Goal: Book appointment/travel/reservation

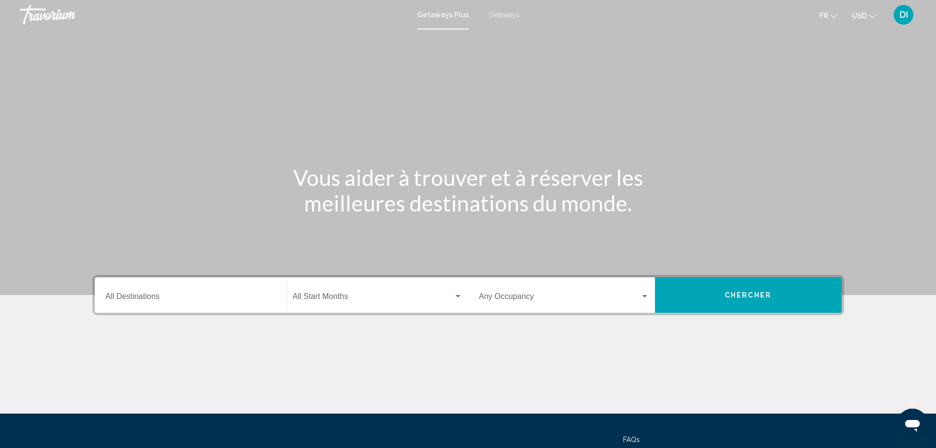
click at [507, 16] on span "Getaways" at bounding box center [503, 15] width 31 height 8
click at [165, 297] on input "Destination All Destinations" at bounding box center [191, 298] width 170 height 9
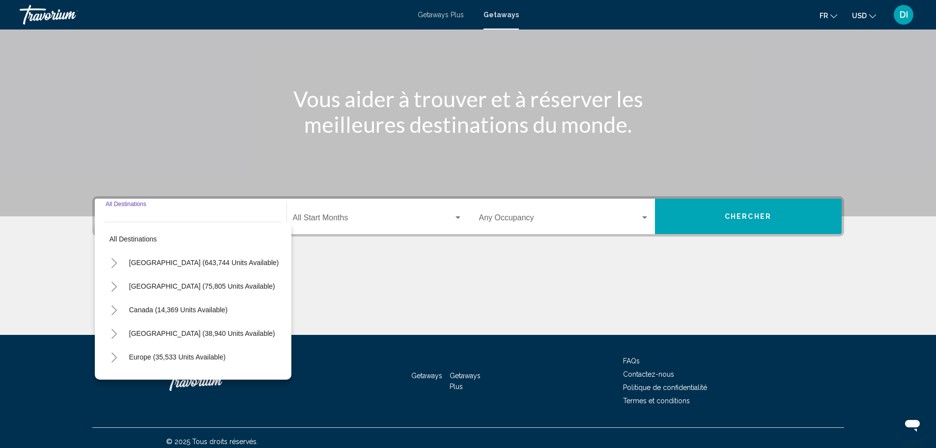
scroll to position [86, 0]
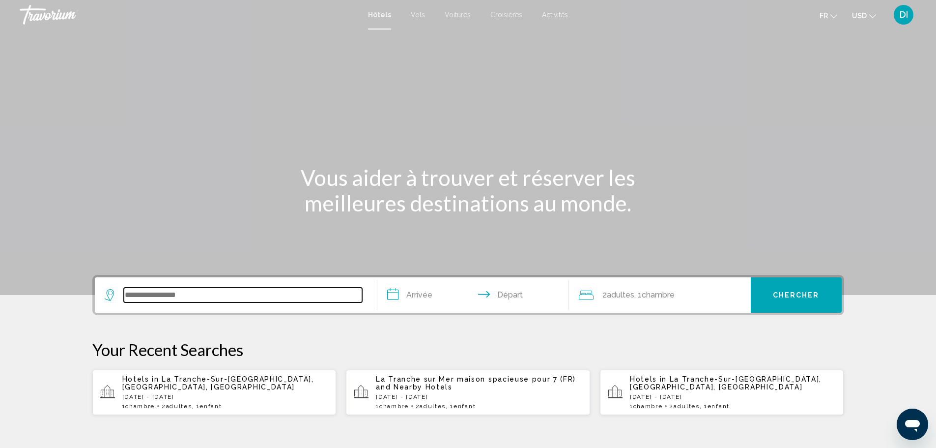
click at [266, 291] on input "Search widget" at bounding box center [243, 294] width 238 height 15
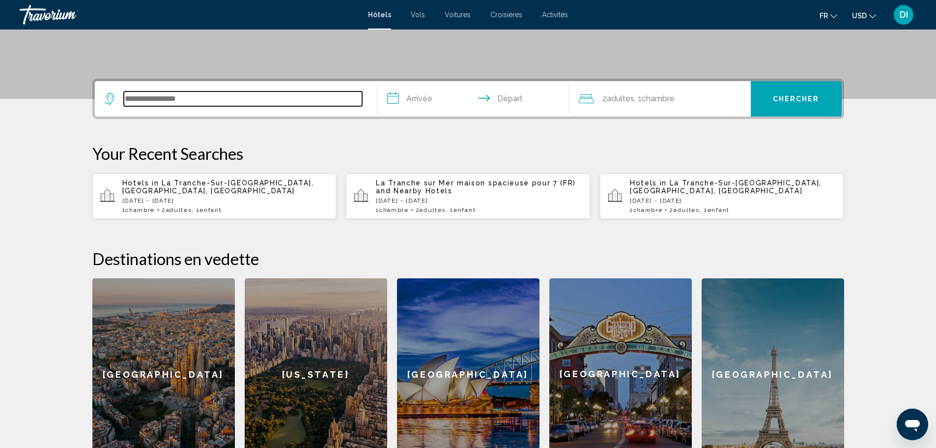
scroll to position [243, 0]
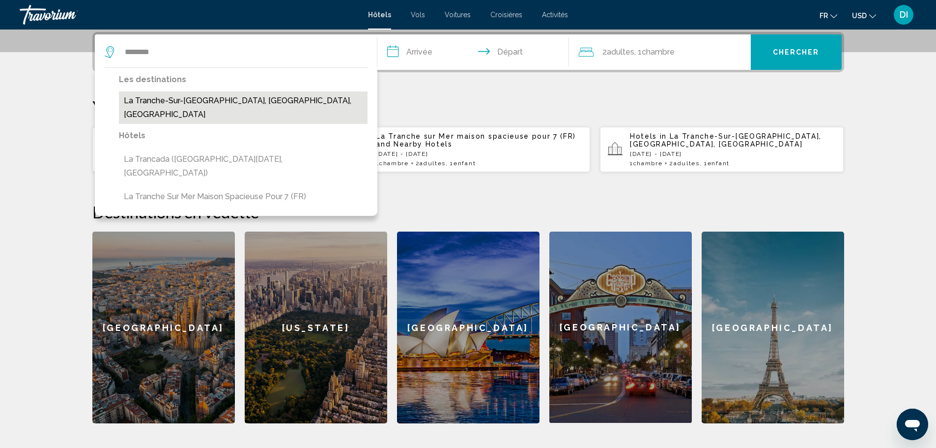
click at [218, 98] on button "La Tranche-Sur-[GEOGRAPHIC_DATA], [GEOGRAPHIC_DATA], [GEOGRAPHIC_DATA]" at bounding box center [243, 107] width 249 height 32
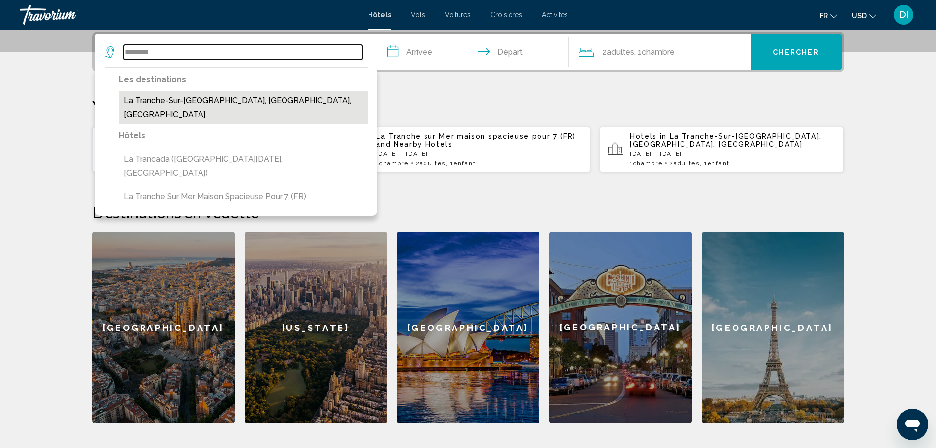
type input "**********"
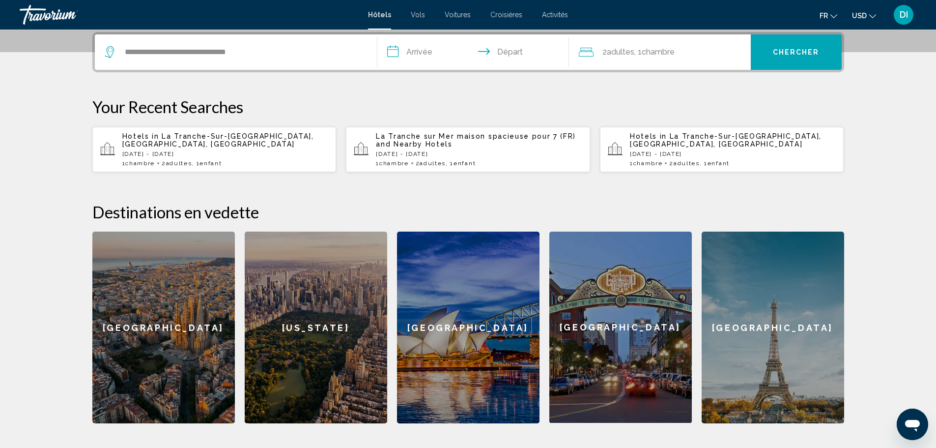
click at [422, 56] on input "**********" at bounding box center [475, 53] width 196 height 38
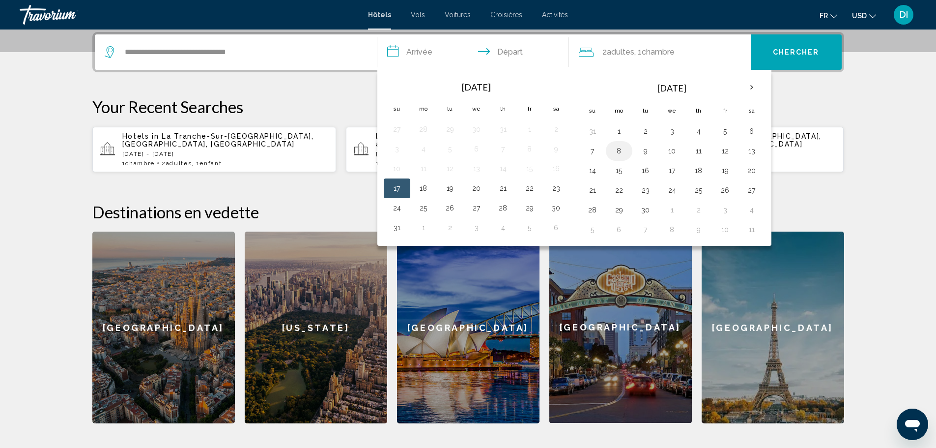
click at [623, 151] on button "8" at bounding box center [619, 151] width 16 height 14
click at [725, 144] on button "12" at bounding box center [725, 151] width 16 height 14
type input "**********"
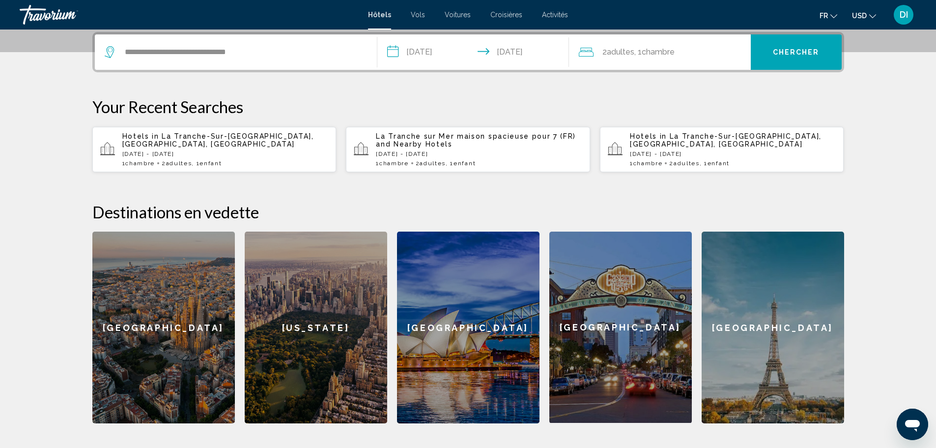
click at [672, 51] on span "Chambre" at bounding box center [658, 51] width 33 height 9
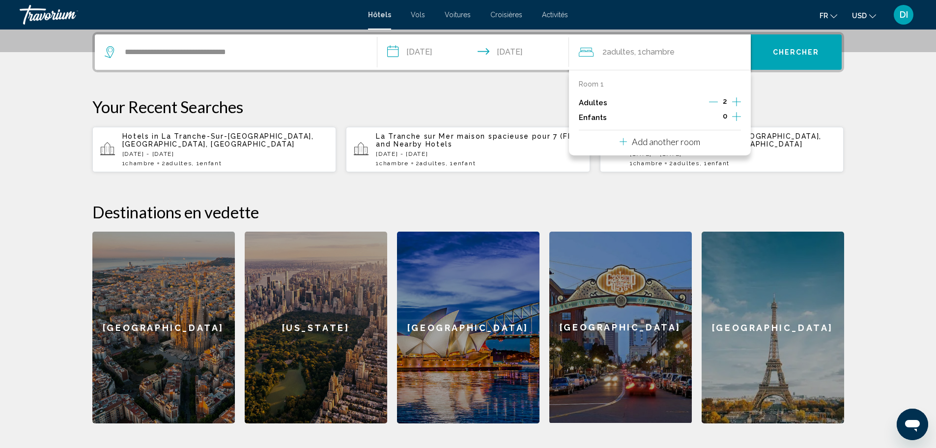
click at [736, 116] on icon "Increment children" at bounding box center [736, 116] width 9 height 9
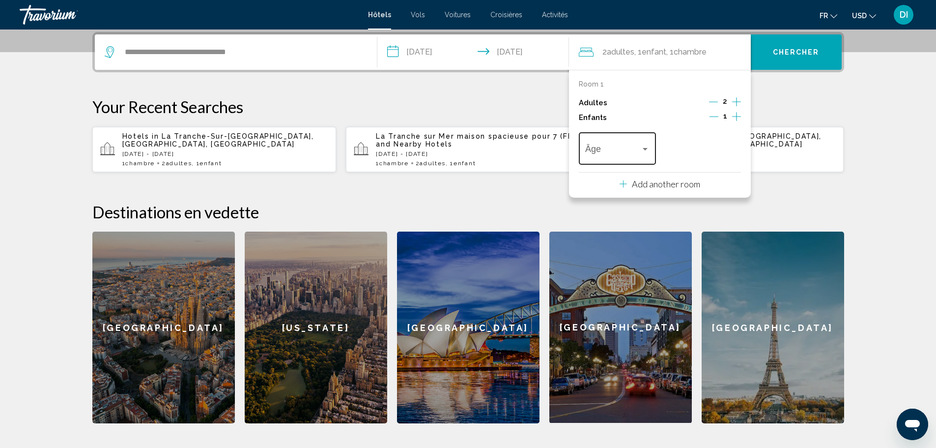
click at [635, 150] on span "Travelers: 2 adults, 1 child" at bounding box center [613, 151] width 56 height 10
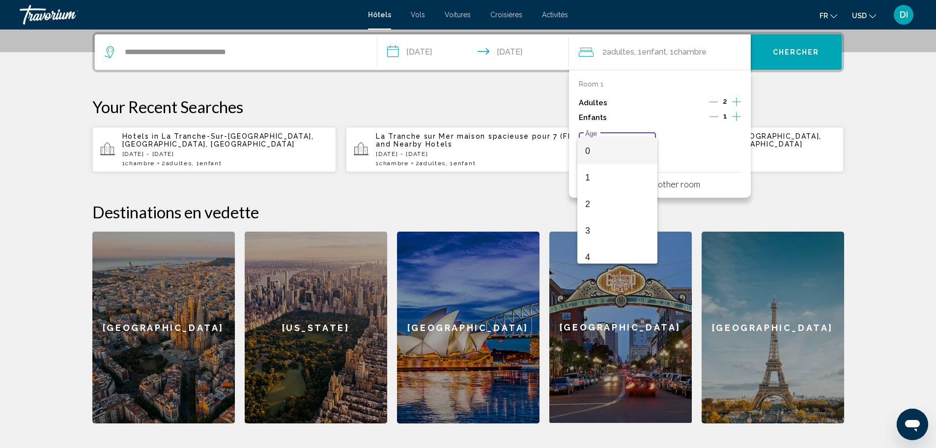
click at [624, 153] on span "0" at bounding box center [617, 151] width 64 height 27
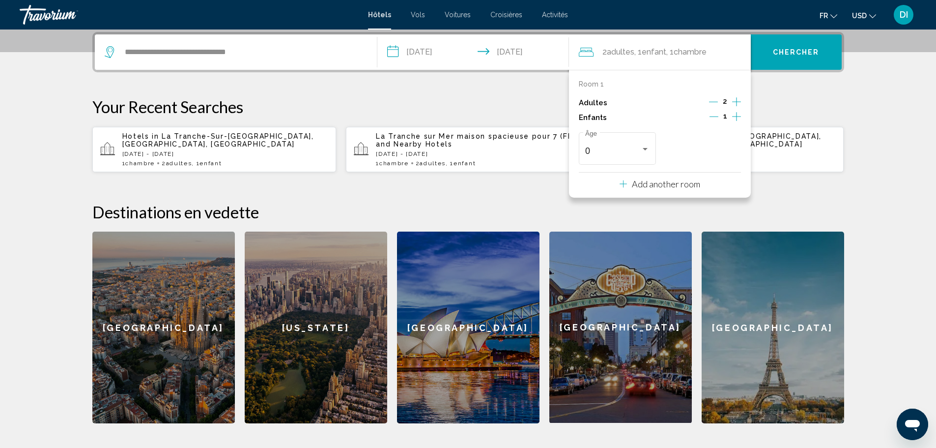
click at [803, 52] on span "Chercher" at bounding box center [796, 53] width 47 height 8
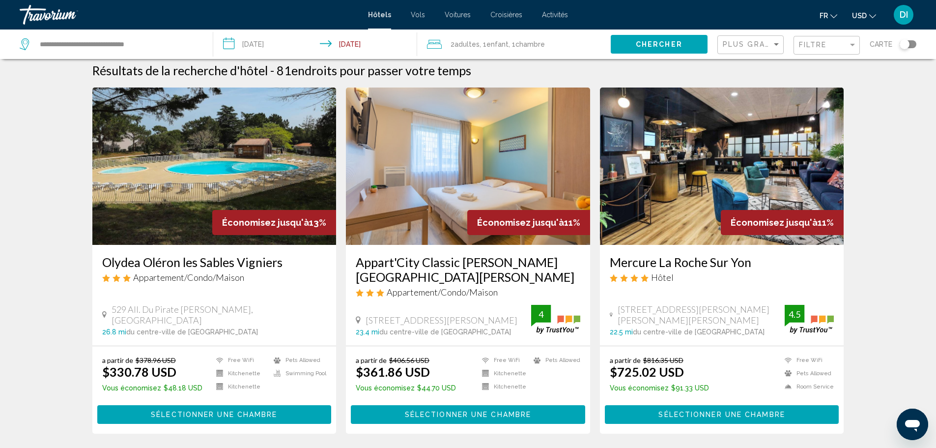
scroll to position [4, 0]
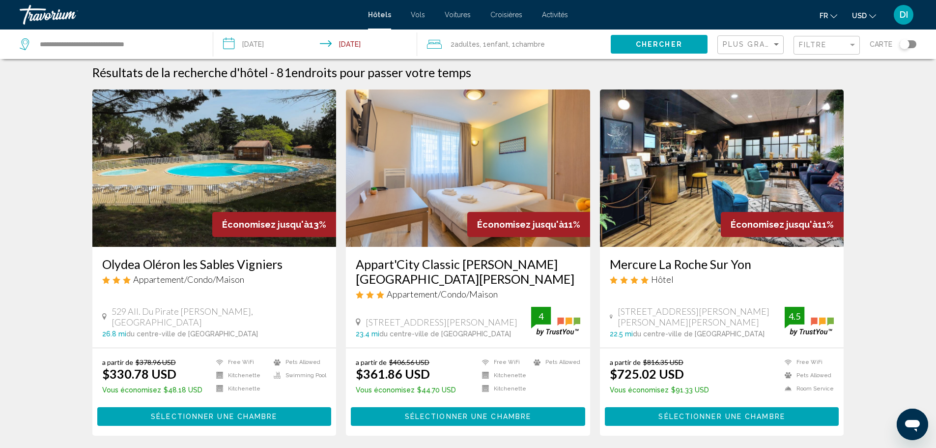
click at [492, 157] on img "Main content" at bounding box center [468, 167] width 244 height 157
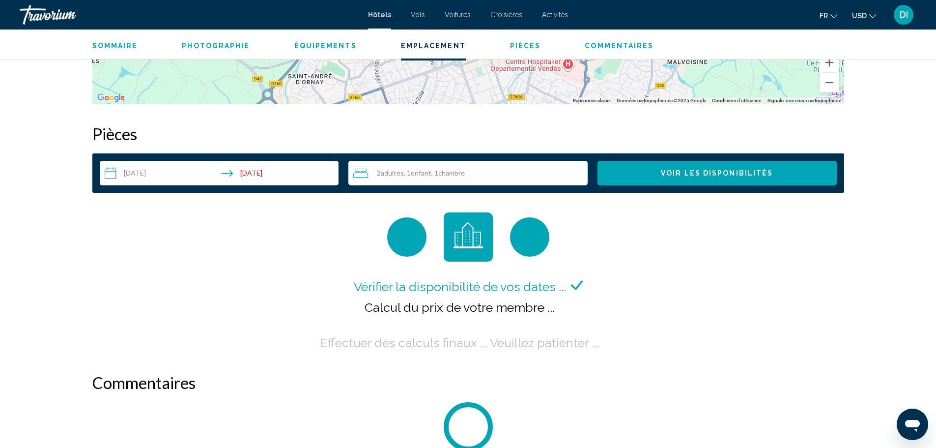
scroll to position [1247, 0]
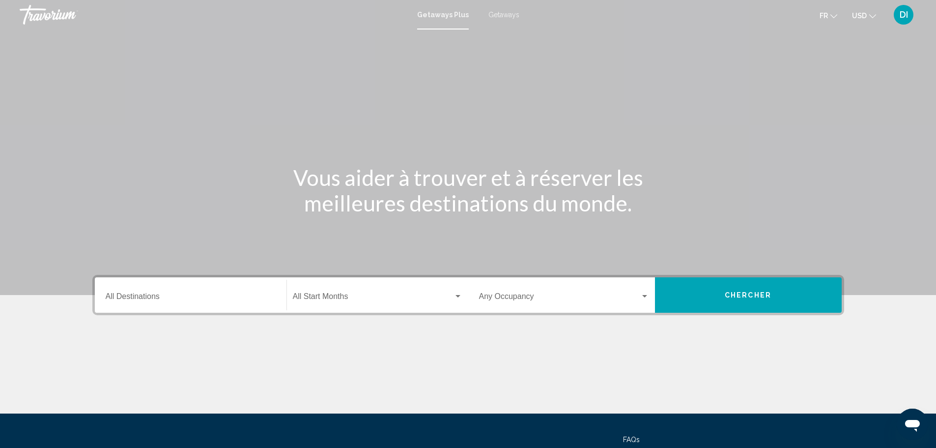
click at [174, 295] on input "Destination All Destinations" at bounding box center [191, 298] width 170 height 9
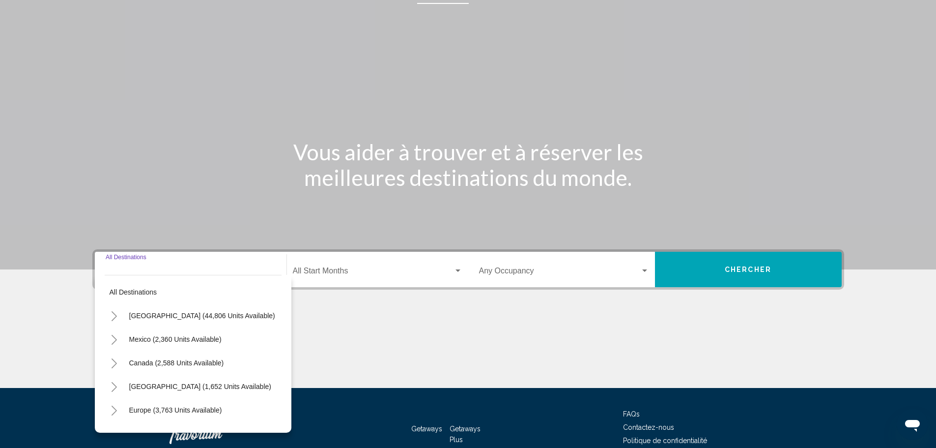
scroll to position [86, 0]
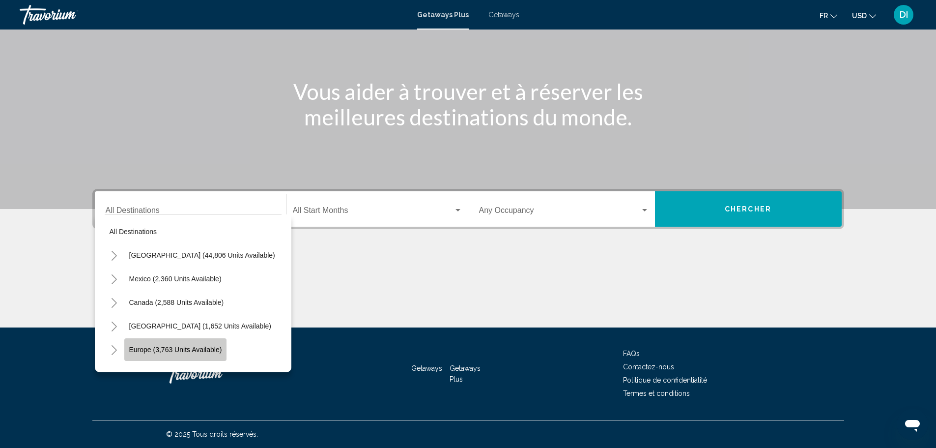
click at [163, 354] on button "Europe (3,763 units available)" at bounding box center [175, 349] width 103 height 23
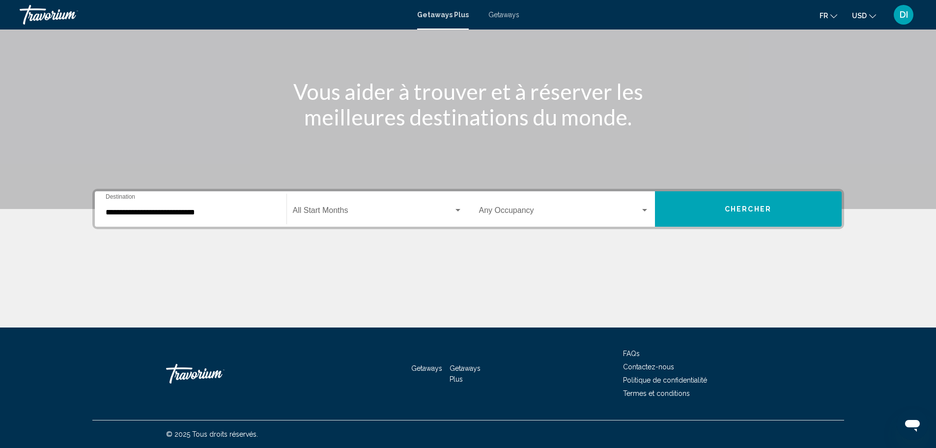
click at [222, 220] on div "**********" at bounding box center [191, 209] width 170 height 31
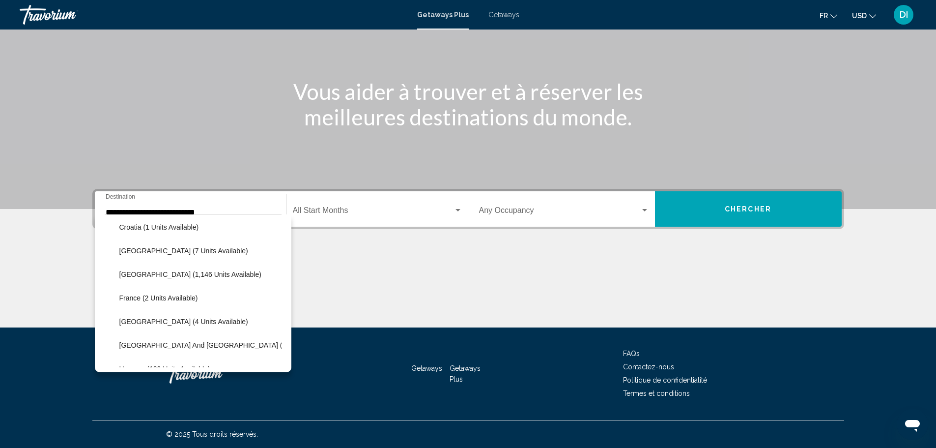
scroll to position [200, 0]
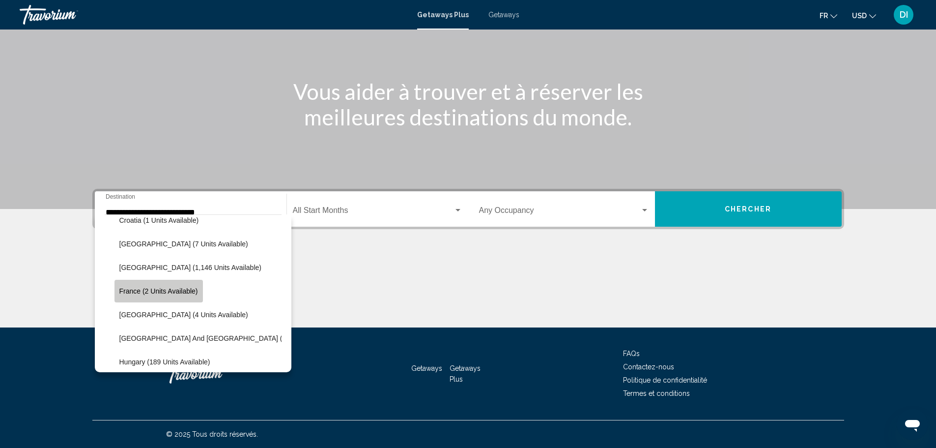
click at [165, 289] on span "France (2 units available)" at bounding box center [158, 291] width 79 height 8
type input "**********"
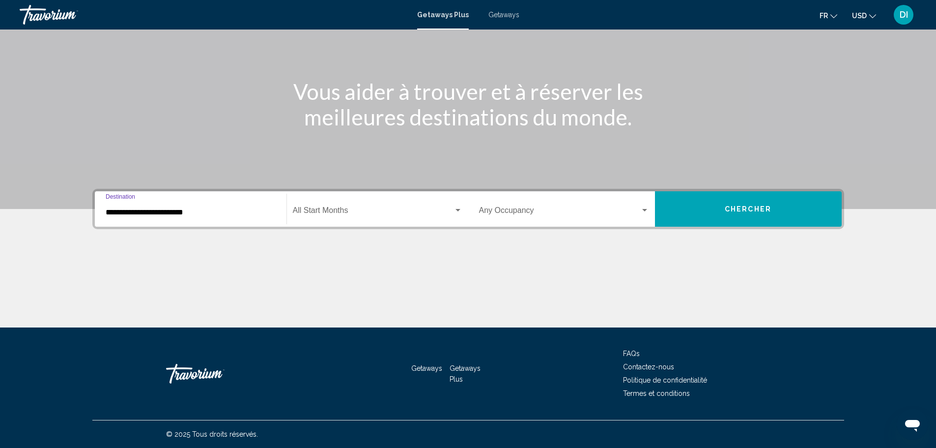
click at [206, 212] on input "**********" at bounding box center [191, 212] width 170 height 9
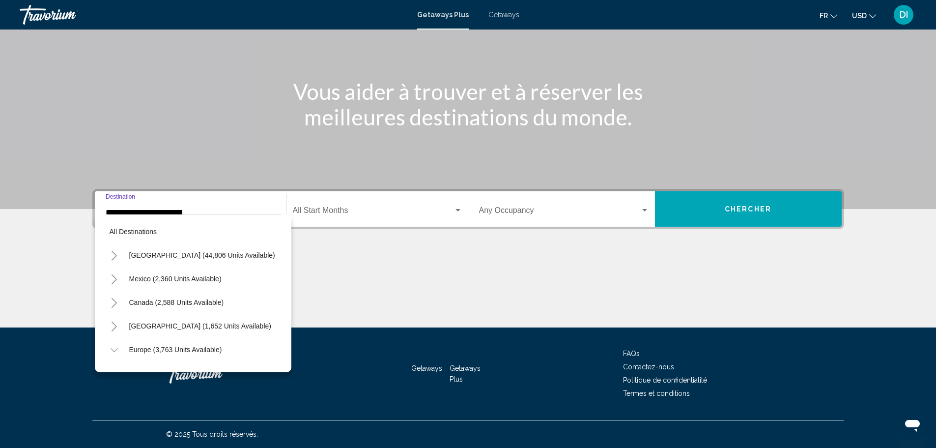
scroll to position [204, 0]
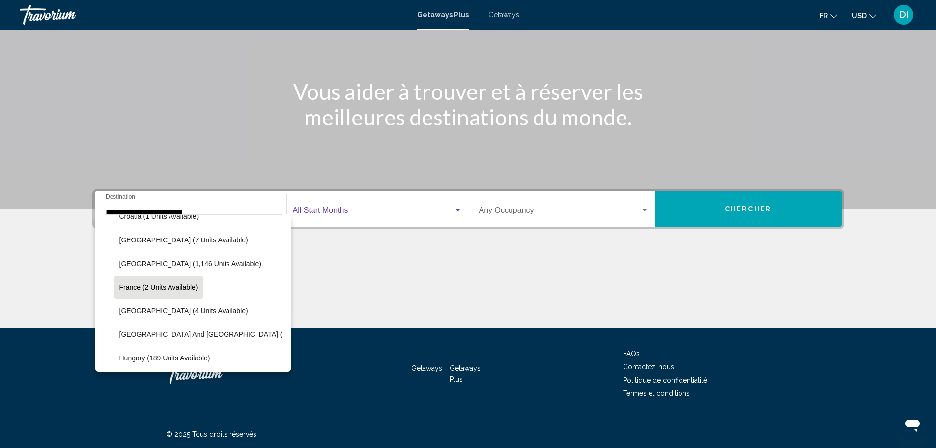
click at [341, 213] on span "Search widget" at bounding box center [373, 212] width 161 height 9
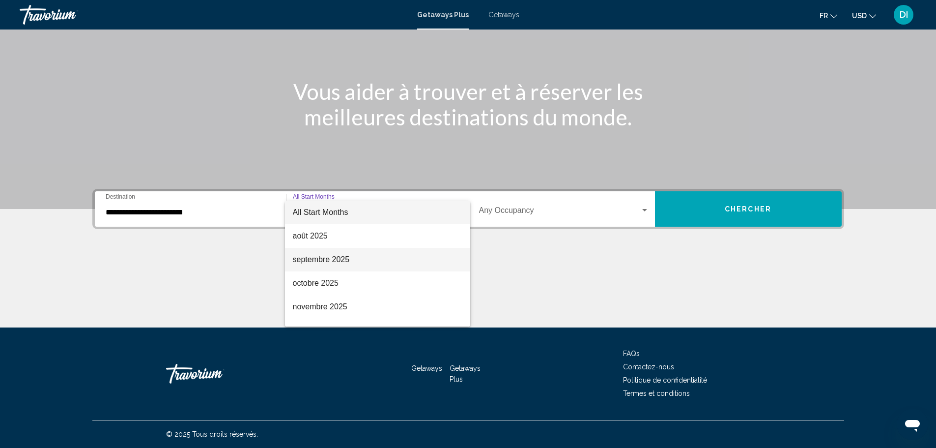
click at [325, 255] on span "septembre 2025" at bounding box center [378, 260] width 170 height 24
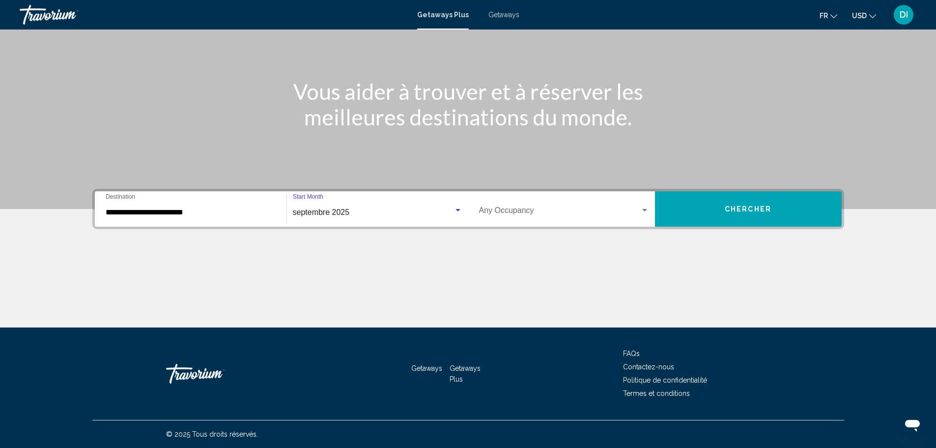
click at [558, 204] on div "Occupancy Any Occupancy" at bounding box center [564, 209] width 170 height 31
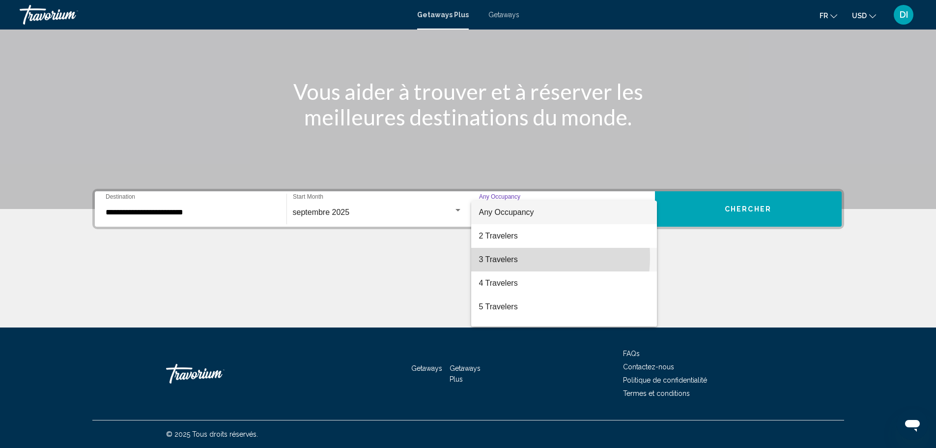
click at [510, 256] on span "3 Travelers" at bounding box center [564, 260] width 170 height 24
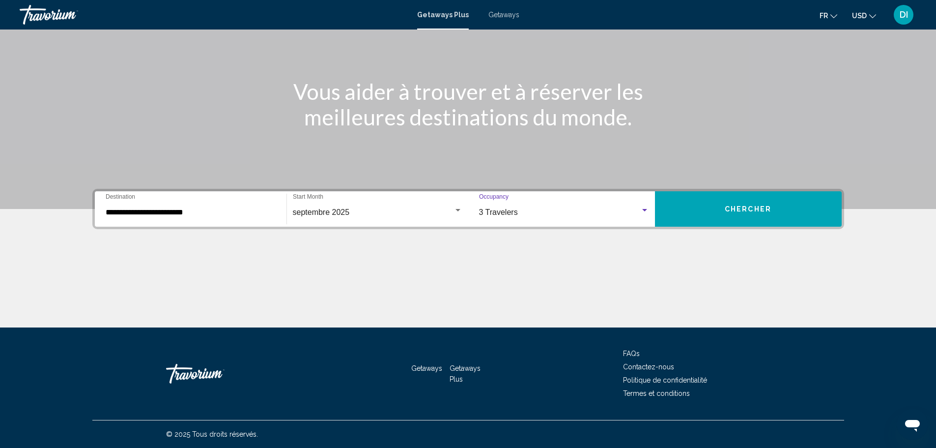
click at [713, 202] on button "Chercher" at bounding box center [748, 208] width 187 height 35
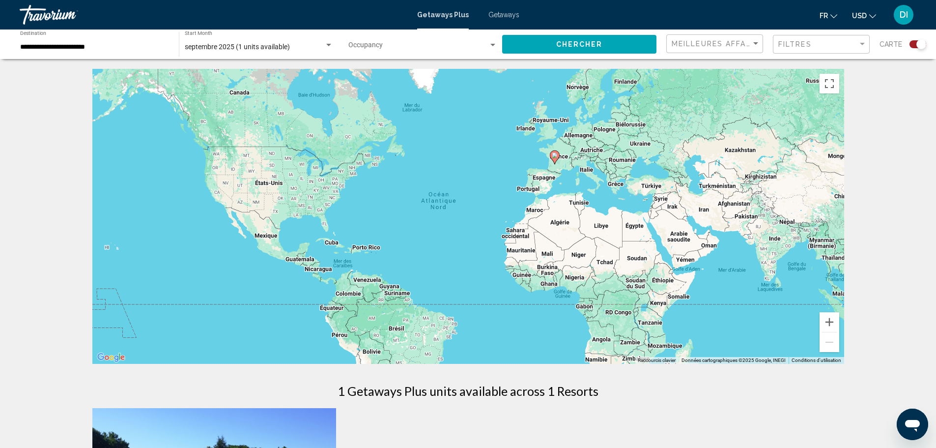
click at [866, 20] on button "USD USD ($) MXN (Mex$) CAD (Can$) GBP (£) EUR (€) AUD (A$) NZD (NZ$) CNY (CN¥)" at bounding box center [864, 15] width 24 height 14
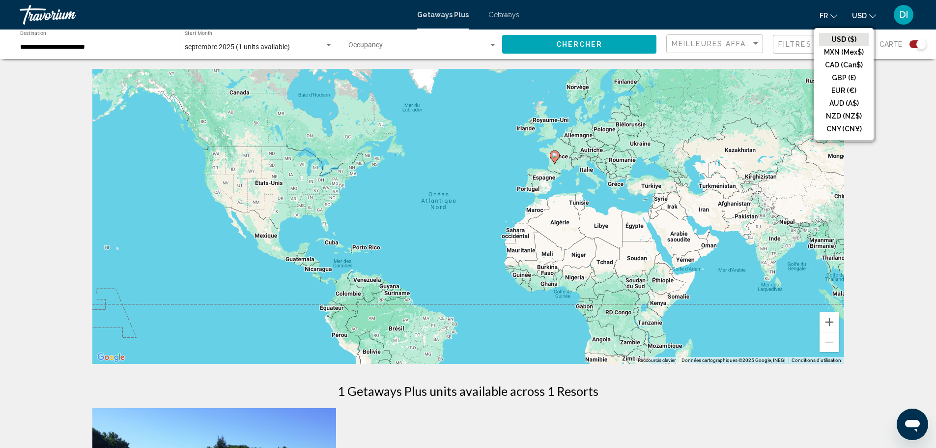
click at [866, 20] on button "USD USD ($) MXN (Mex$) CAD (Can$) GBP (£) EUR (€) AUD (A$) NZD (NZ$) CNY (CN¥)" at bounding box center [864, 15] width 24 height 14
